Goal: Answer question/provide support: Share knowledge or assist other users

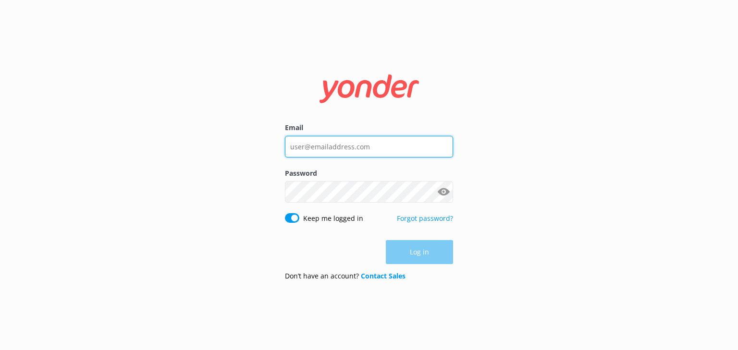
click at [314, 149] on input "Email" at bounding box center [369, 147] width 168 height 22
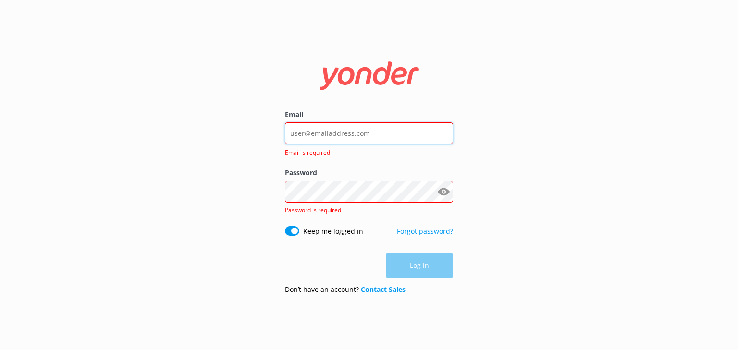
type input "[PERSON_NAME][EMAIL_ADDRESS][DOMAIN_NAME]"
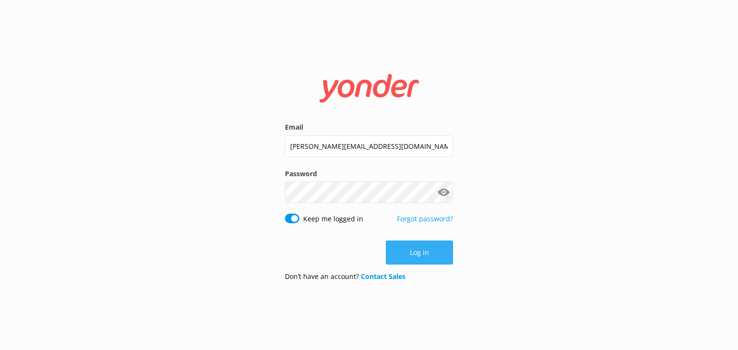
click at [429, 250] on button "Log in" at bounding box center [419, 253] width 67 height 24
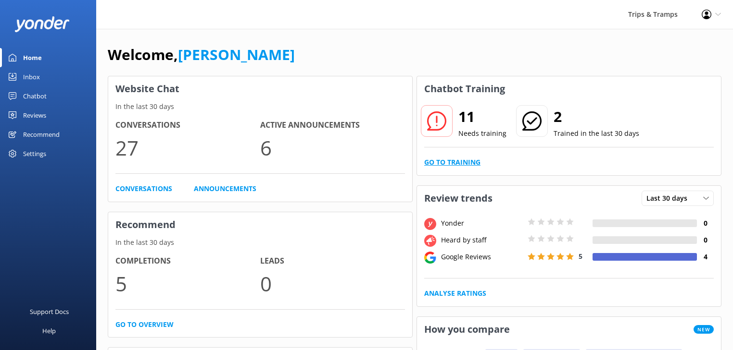
click at [462, 162] on link "Go to Training" at bounding box center [452, 162] width 56 height 11
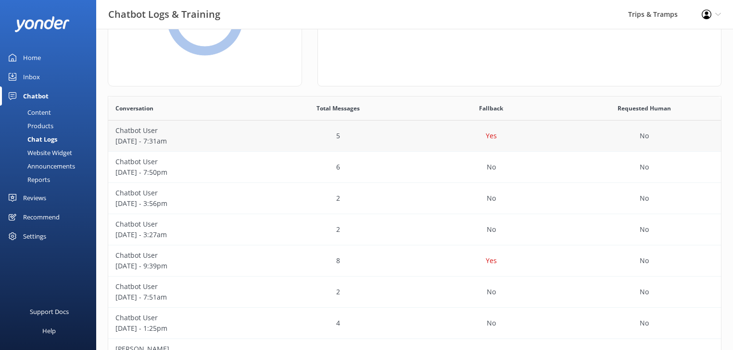
scroll to position [115, 0]
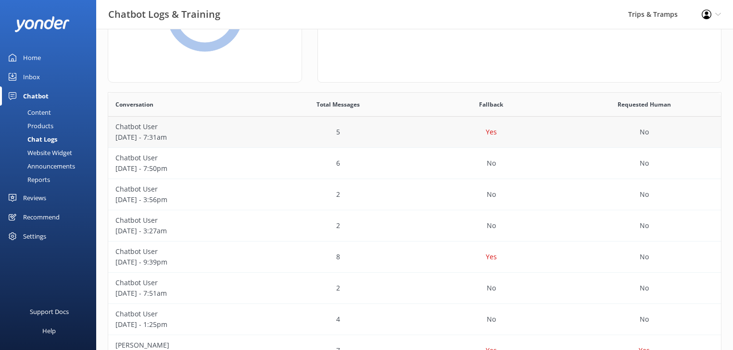
click at [161, 136] on p "[DATE] - 7:31am" at bounding box center [184, 137] width 139 height 11
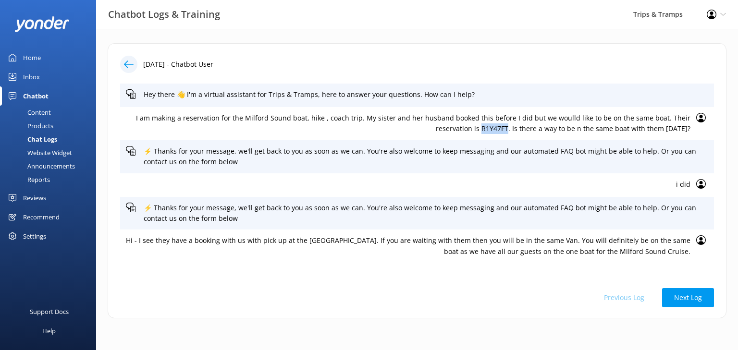
drag, startPoint x: 494, startPoint y: 129, endPoint x: 468, endPoint y: 128, distance: 25.5
click at [468, 128] on p "I am making a reservation for the Milford Sound boat, hike , coach trip. My sis…" at bounding box center [408, 124] width 565 height 22
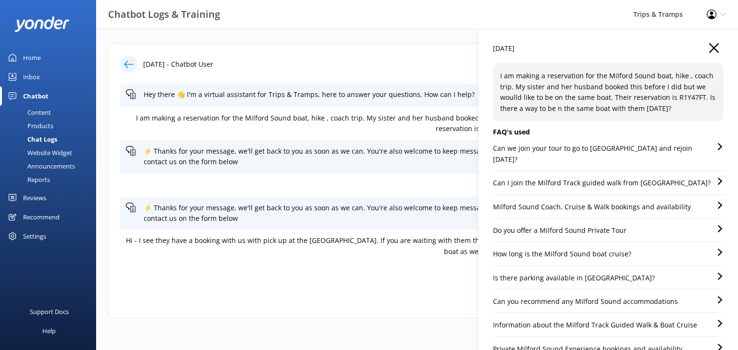
click at [381, 73] on div "[DATE] - Chatbot User Hey there 👋 I'm a virtual assistant for Trips & Tramps, h…" at bounding box center [417, 180] width 619 height 275
click at [711, 48] on icon "button" at bounding box center [714, 48] width 10 height 10
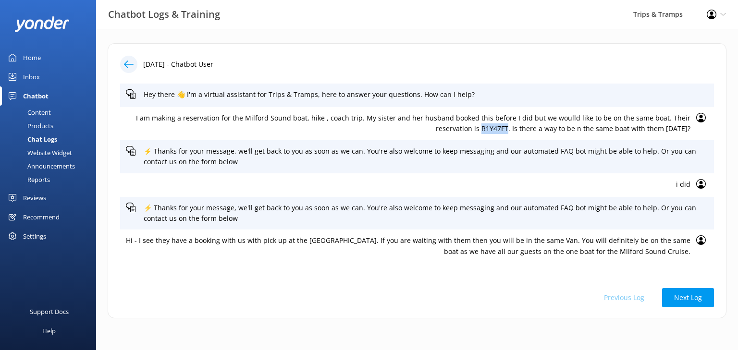
drag, startPoint x: 494, startPoint y: 129, endPoint x: 470, endPoint y: 128, distance: 24.5
click at [470, 128] on p "I am making a reservation for the Milford Sound boat, hike , coach trip. My sis…" at bounding box center [408, 124] width 565 height 22
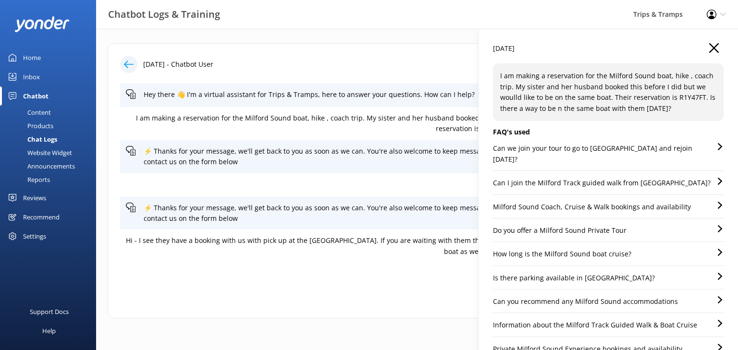
copy p "R1Y47FT"
click at [709, 46] on use "button" at bounding box center [714, 48] width 10 height 10
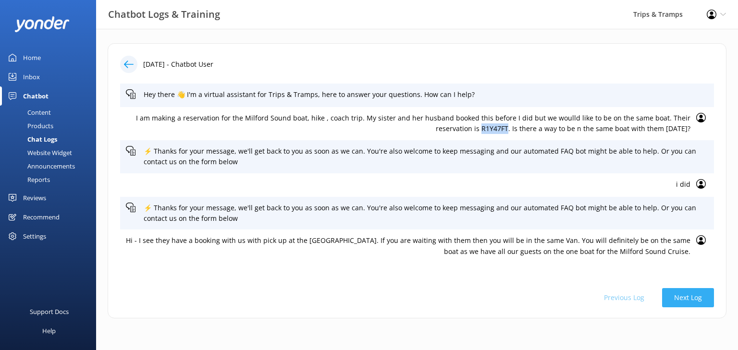
click at [692, 296] on button "Next Log" at bounding box center [688, 297] width 52 height 19
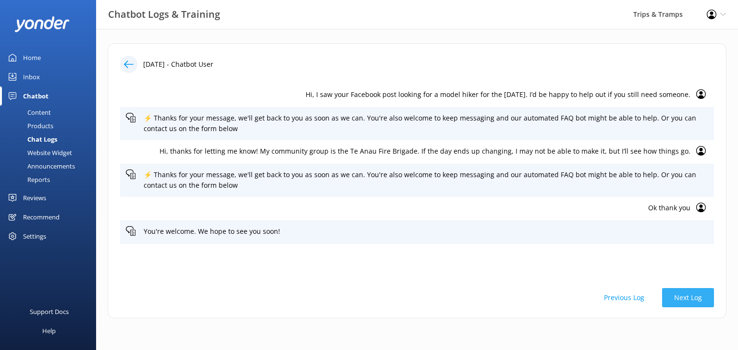
click at [689, 298] on button "Next Log" at bounding box center [688, 297] width 52 height 19
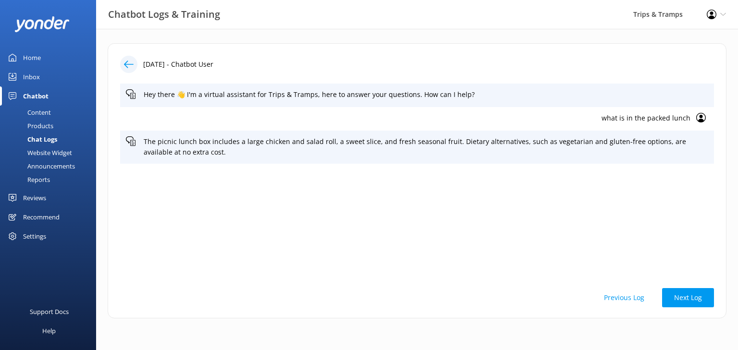
click at [36, 95] on div "Chatbot" at bounding box center [35, 96] width 25 height 19
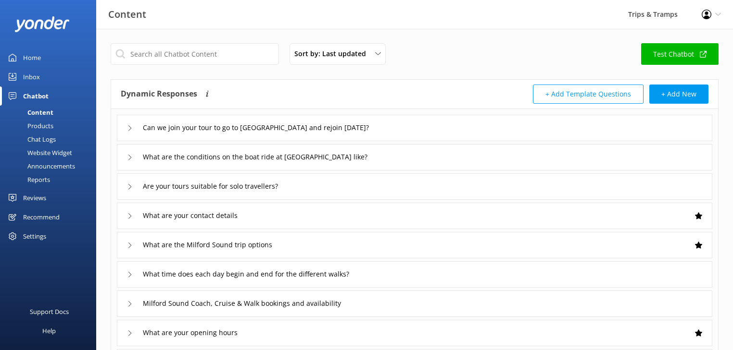
click at [30, 77] on div "Inbox" at bounding box center [31, 76] width 17 height 19
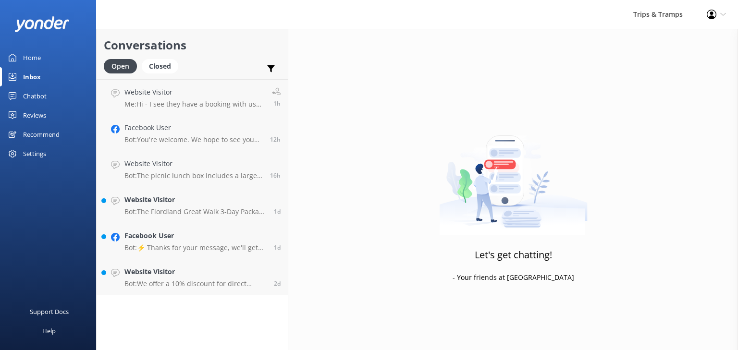
click at [38, 76] on div "Inbox" at bounding box center [32, 76] width 18 height 19
click at [201, 99] on div "Website Visitor Me: Hi - I see they have a booking with us with pick up at the …" at bounding box center [194, 97] width 140 height 21
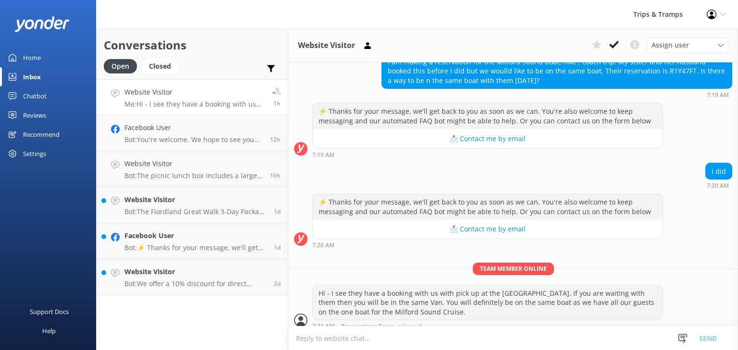
scroll to position [103, 0]
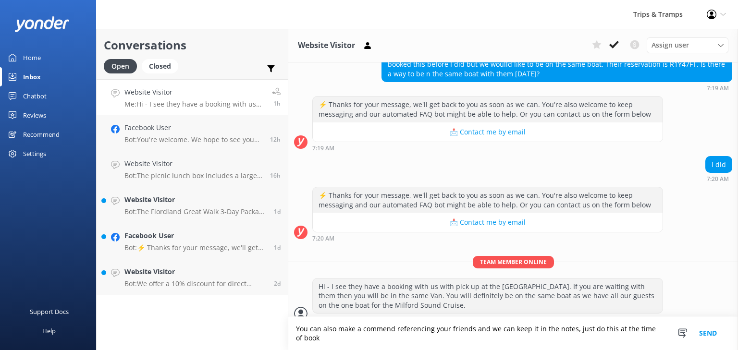
scroll to position [112, 0]
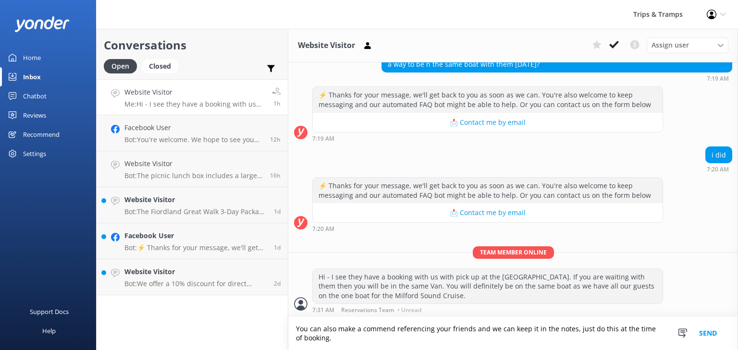
type textarea "You can also make a commend referencing your friends and we can keep it in the …"
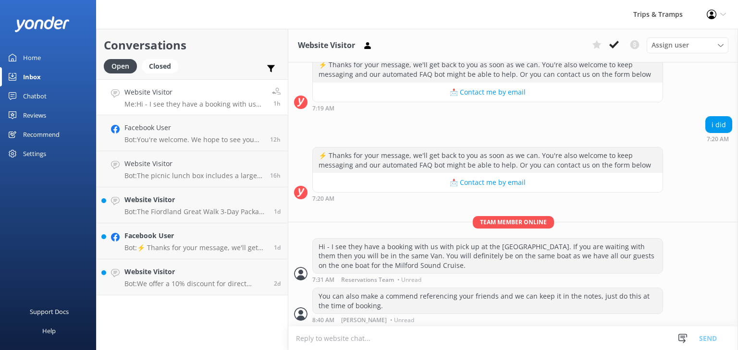
scroll to position [143, 0]
click at [169, 129] on h4 "Facebook User" at bounding box center [193, 128] width 138 height 11
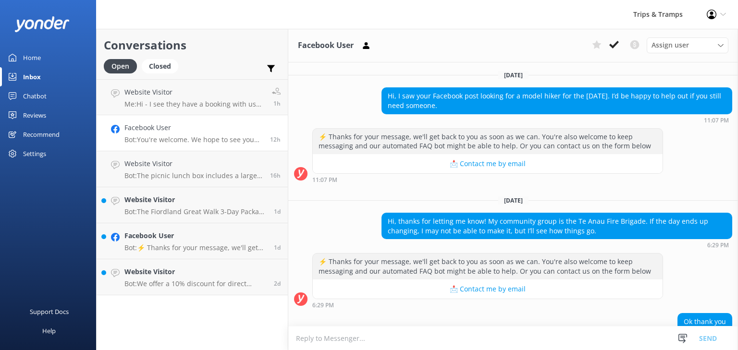
scroll to position [48, 0]
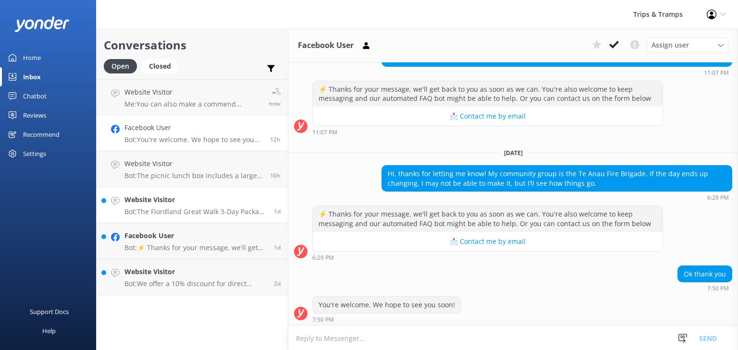
click at [165, 206] on div "Website Visitor Bot: The Fiordland Great Walk 3-Day Package does not include ac…" at bounding box center [195, 205] width 142 height 21
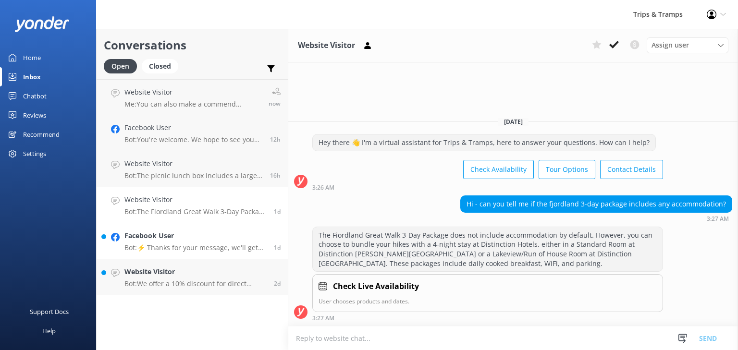
click at [212, 243] on div "Facebook User Bot: ⚡ Thanks for your message, we'll get back to you as soon as …" at bounding box center [195, 241] width 142 height 21
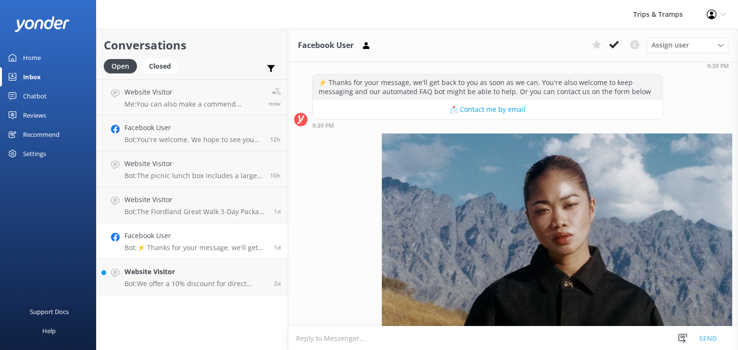
scroll to position [1605, 0]
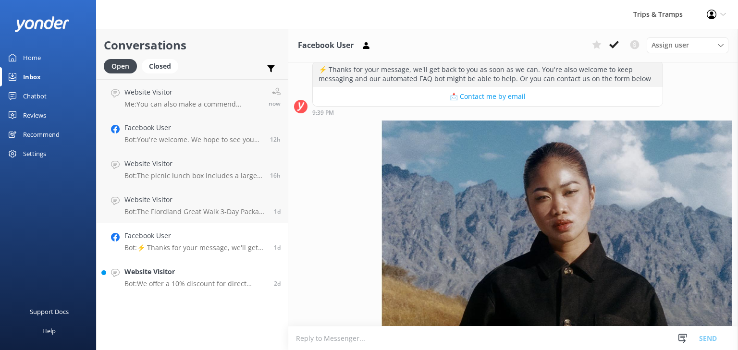
click at [167, 288] on p "Bot: We offer a 10% discount for direct bookings. Just use the promo code CHATD…" at bounding box center [195, 284] width 142 height 9
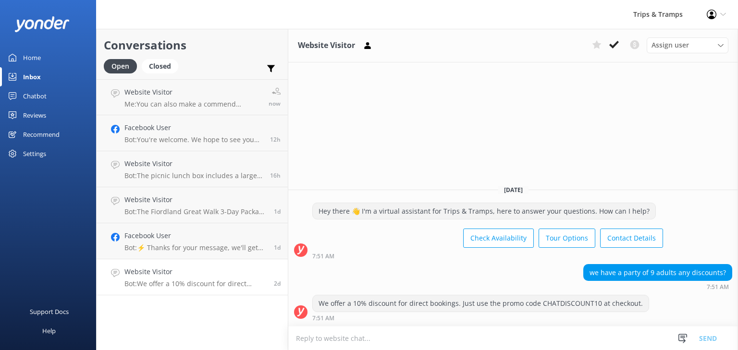
click at [27, 75] on div "Inbox" at bounding box center [32, 76] width 18 height 19
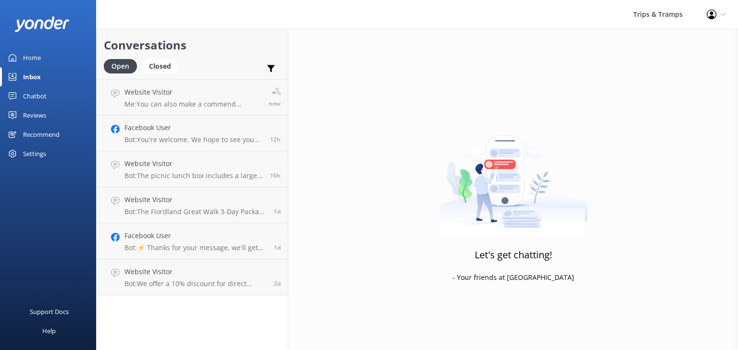
click at [30, 60] on div "Home" at bounding box center [32, 57] width 18 height 19
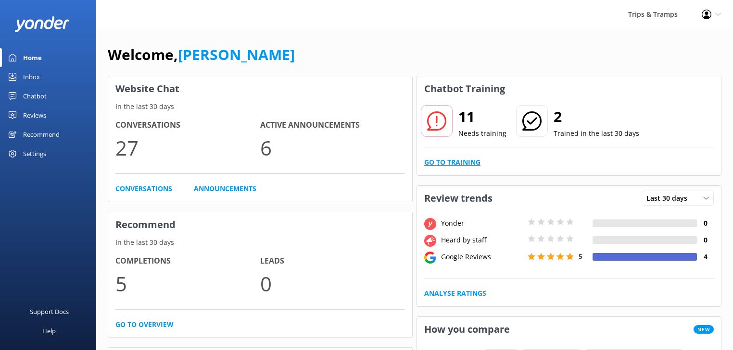
click at [456, 162] on link "Go to Training" at bounding box center [452, 162] width 56 height 11
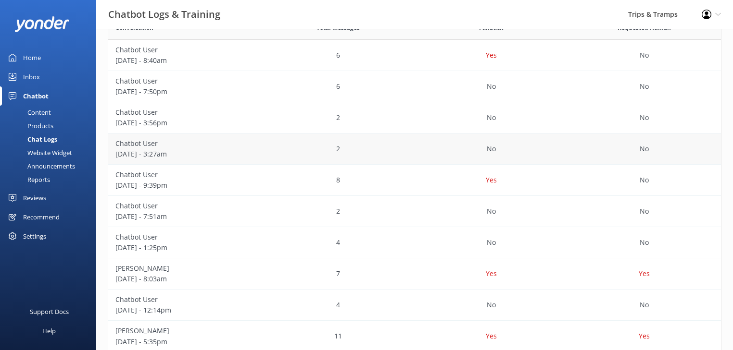
scroll to position [247, 0]
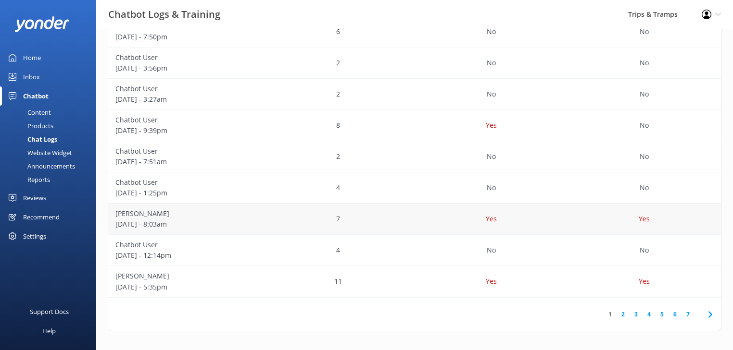
click at [490, 221] on p "Yes" at bounding box center [490, 219] width 11 height 11
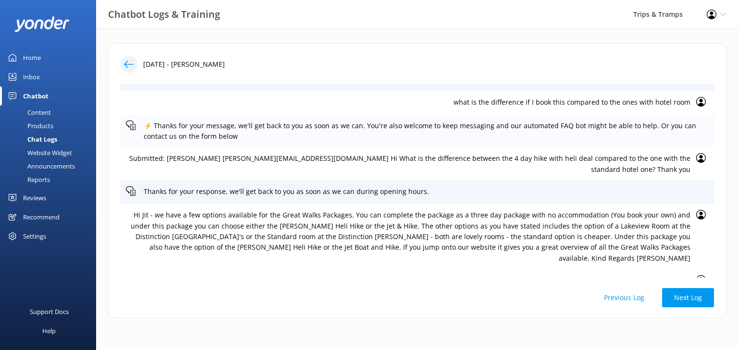
scroll to position [102, 0]
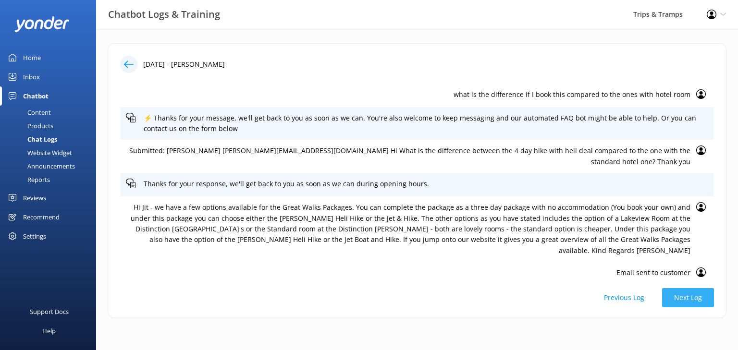
click at [682, 302] on button "Next Log" at bounding box center [688, 297] width 52 height 19
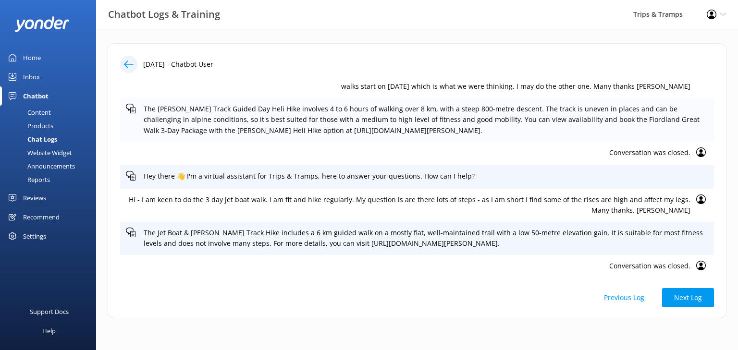
scroll to position [43, 0]
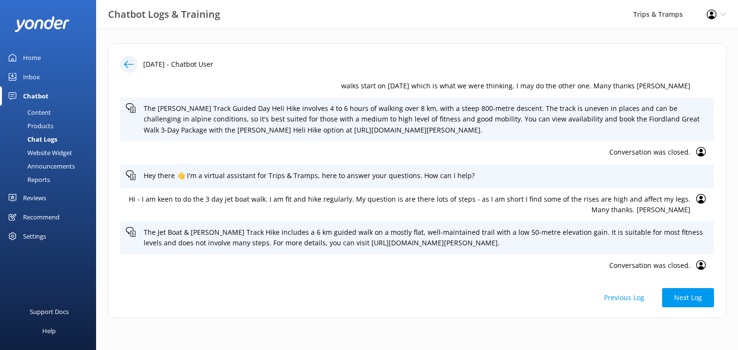
click at [30, 80] on div "Inbox" at bounding box center [31, 76] width 17 height 19
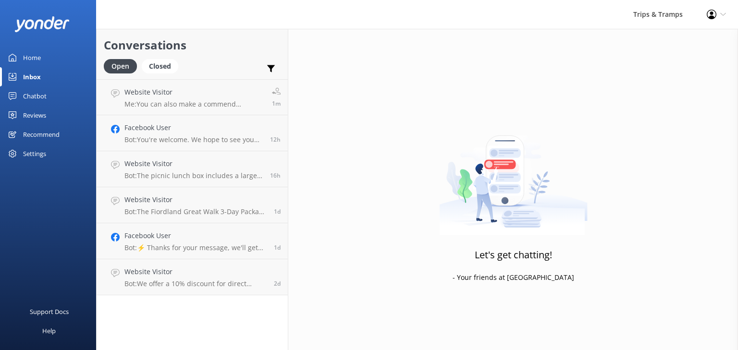
click at [29, 57] on div "Home" at bounding box center [32, 57] width 18 height 19
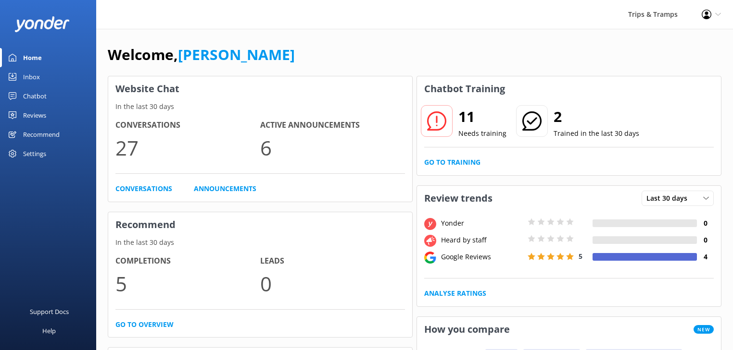
click at [442, 129] on icon at bounding box center [436, 121] width 19 height 19
click at [460, 163] on link "Go to Training" at bounding box center [452, 162] width 56 height 11
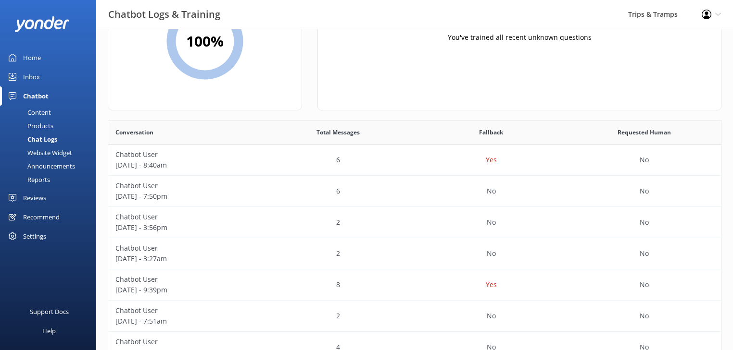
scroll to position [77, 0]
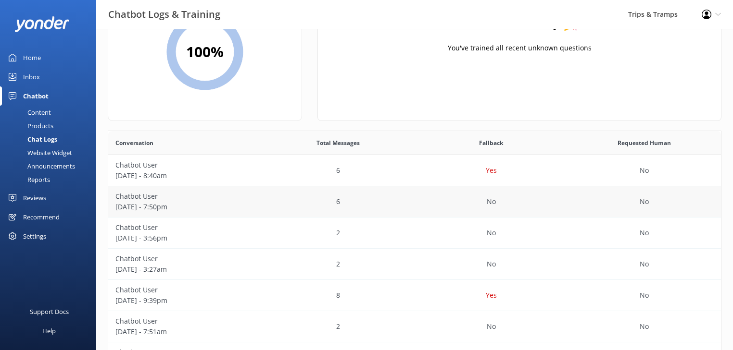
click at [177, 204] on p "[DATE] - 7:50pm" at bounding box center [184, 207] width 139 height 11
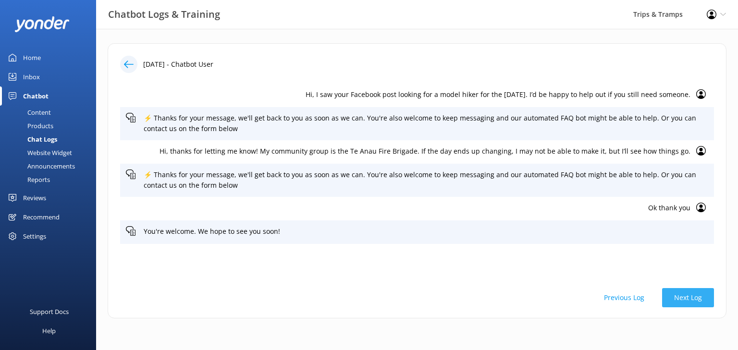
click at [688, 302] on button "Next Log" at bounding box center [688, 297] width 52 height 19
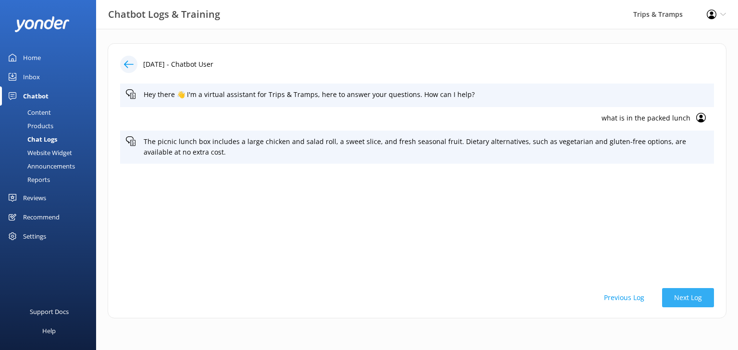
click at [684, 299] on button "Next Log" at bounding box center [688, 297] width 52 height 19
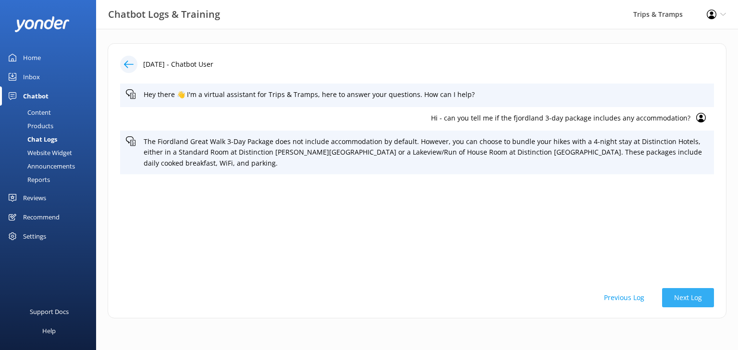
click at [684, 299] on button "Next Log" at bounding box center [688, 297] width 52 height 19
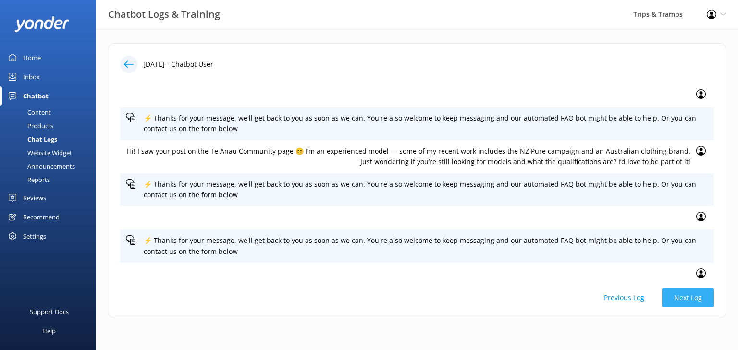
click at [682, 298] on button "Next Log" at bounding box center [688, 297] width 52 height 19
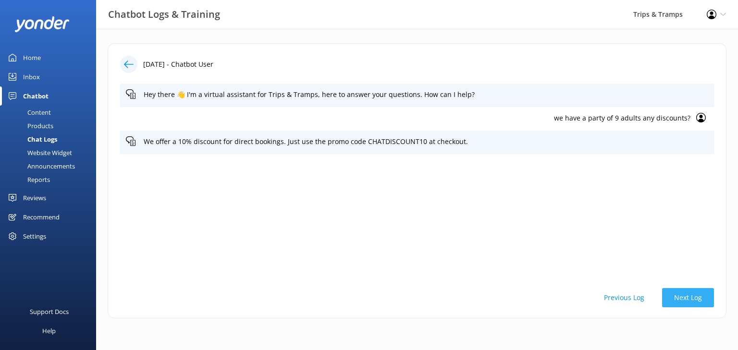
click at [682, 298] on button "Next Log" at bounding box center [688, 297] width 52 height 19
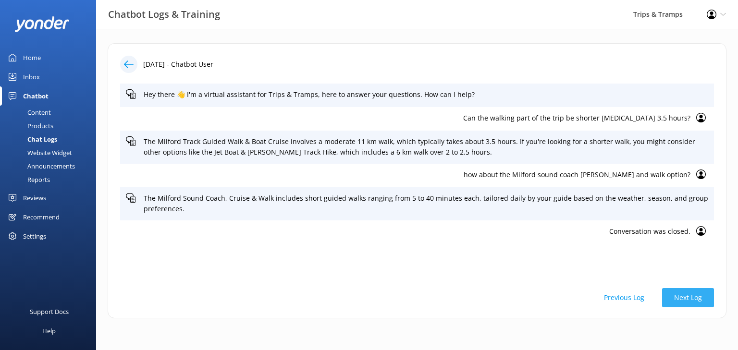
click at [682, 297] on button "Next Log" at bounding box center [688, 297] width 52 height 19
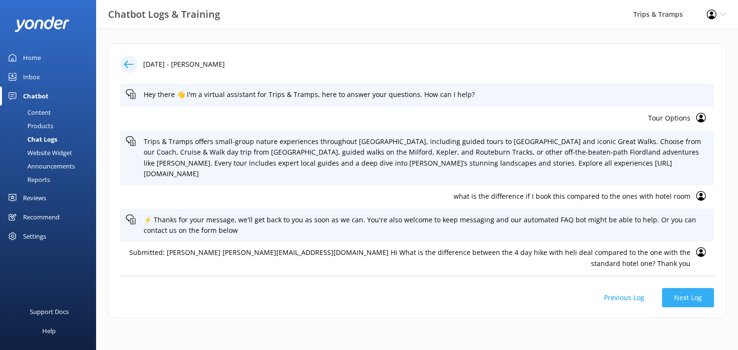
click at [682, 297] on button "Next Log" at bounding box center [688, 297] width 52 height 19
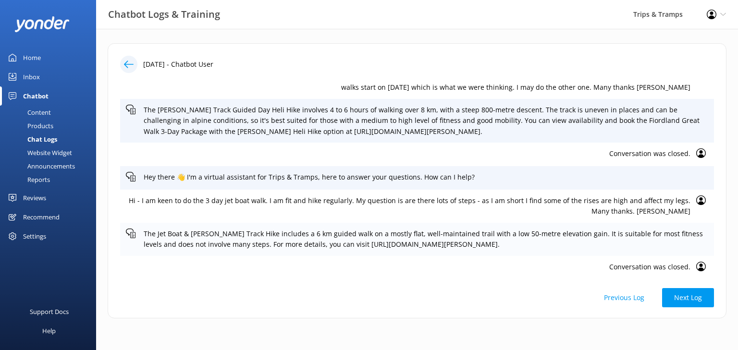
scroll to position [43, 0]
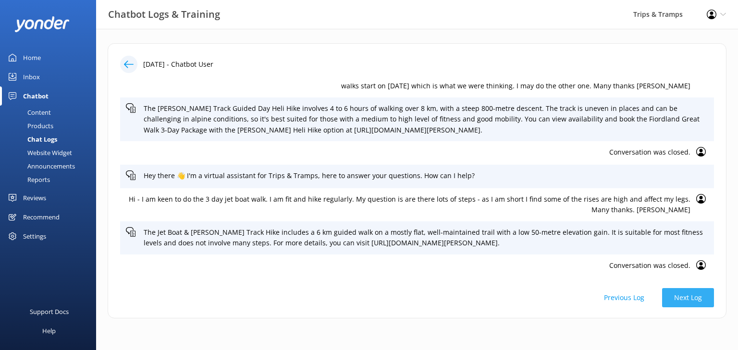
click at [691, 299] on button "Next Log" at bounding box center [688, 297] width 52 height 19
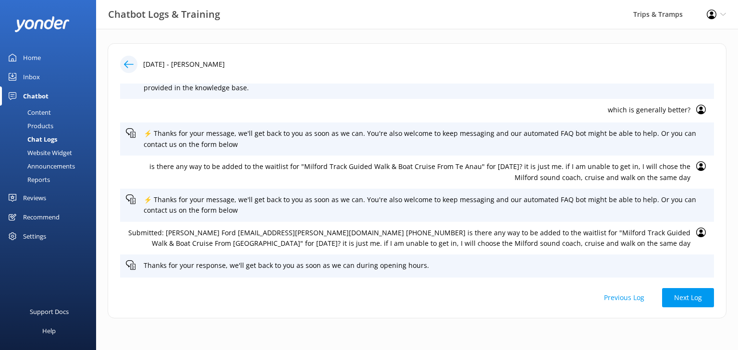
scroll to position [192, 0]
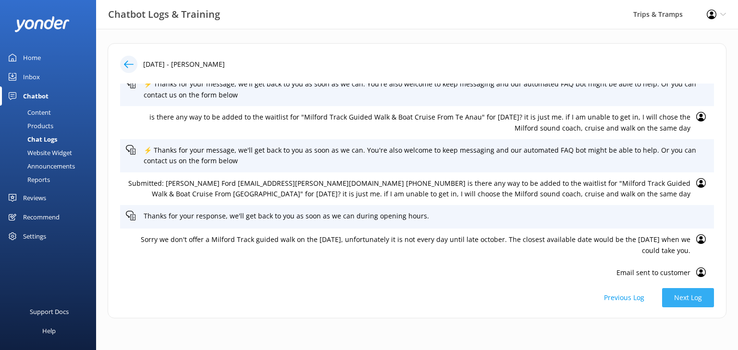
click at [693, 296] on button "Next Log" at bounding box center [688, 297] width 52 height 19
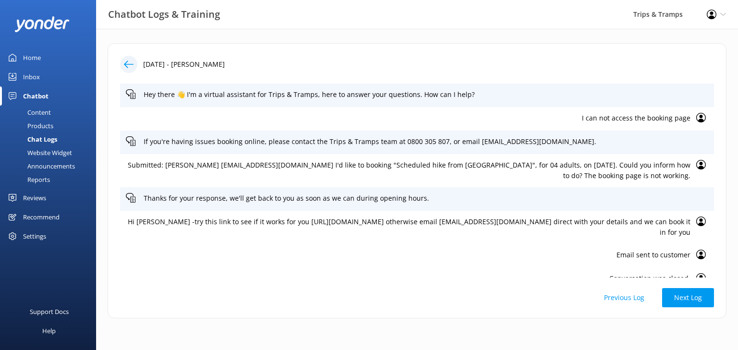
scroll to position [13, 0]
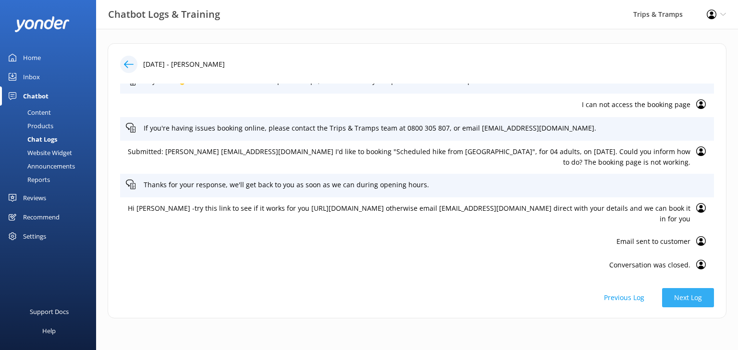
click at [701, 299] on button "Next Log" at bounding box center [688, 297] width 52 height 19
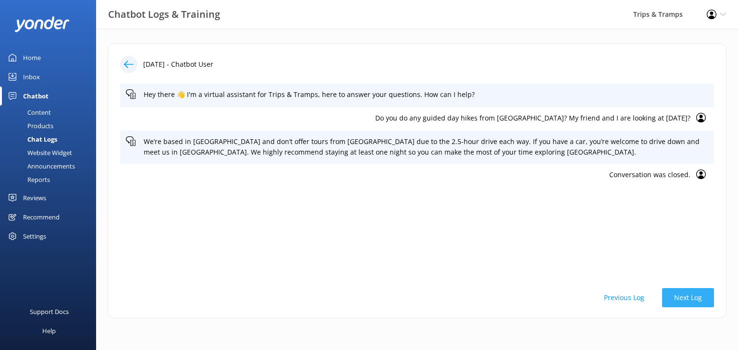
click at [700, 294] on button "Next Log" at bounding box center [688, 297] width 52 height 19
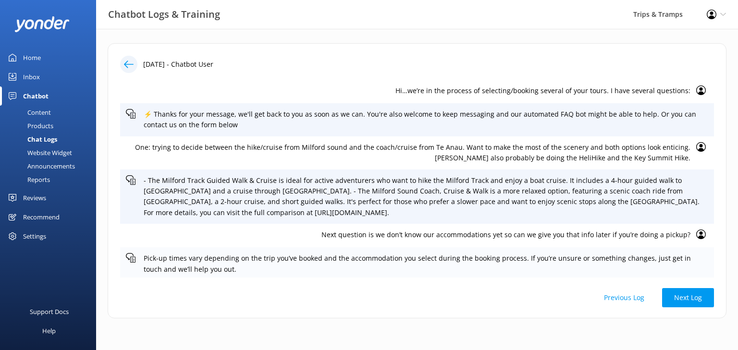
scroll to position [77, 0]
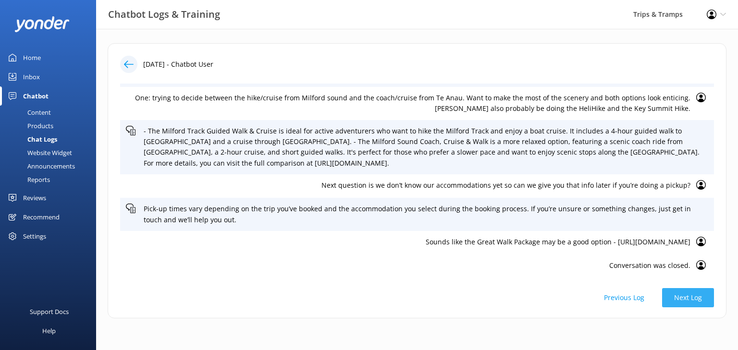
click at [680, 293] on button "Next Log" at bounding box center [688, 297] width 52 height 19
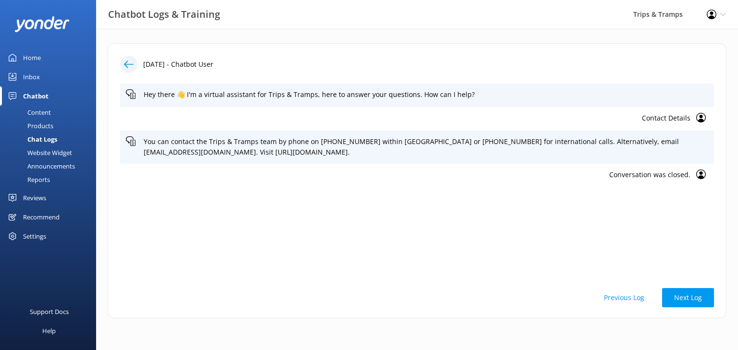
click at [35, 60] on div "Home" at bounding box center [32, 57] width 18 height 19
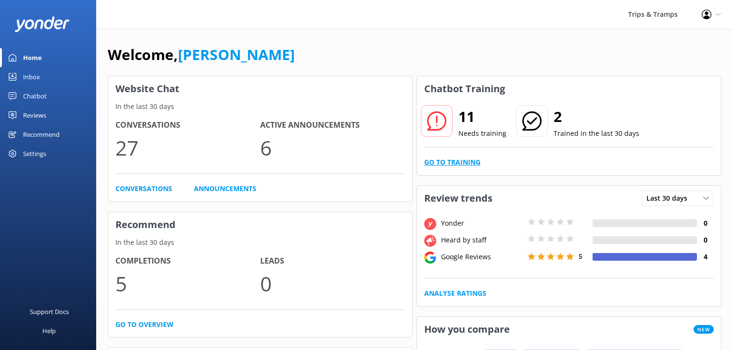
click at [440, 163] on link "Go to Training" at bounding box center [452, 162] width 56 height 11
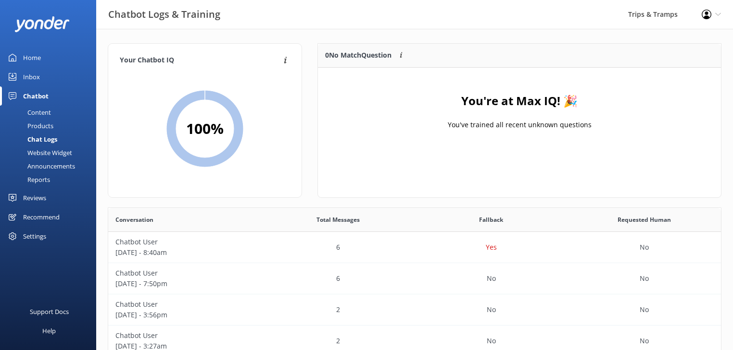
click at [23, 59] on link "Home" at bounding box center [48, 57] width 96 height 19
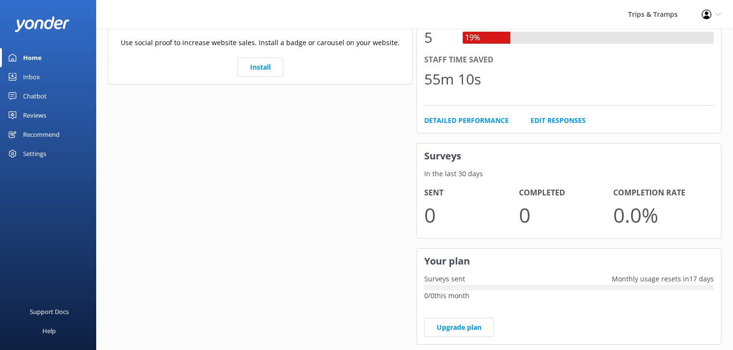
scroll to position [556, 0]
